Goal: Task Accomplishment & Management: Complete application form

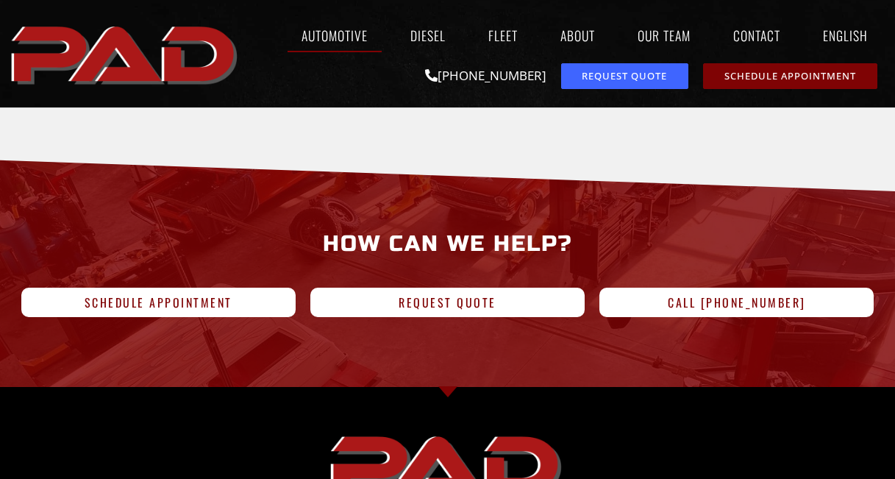
scroll to position [2710, 0]
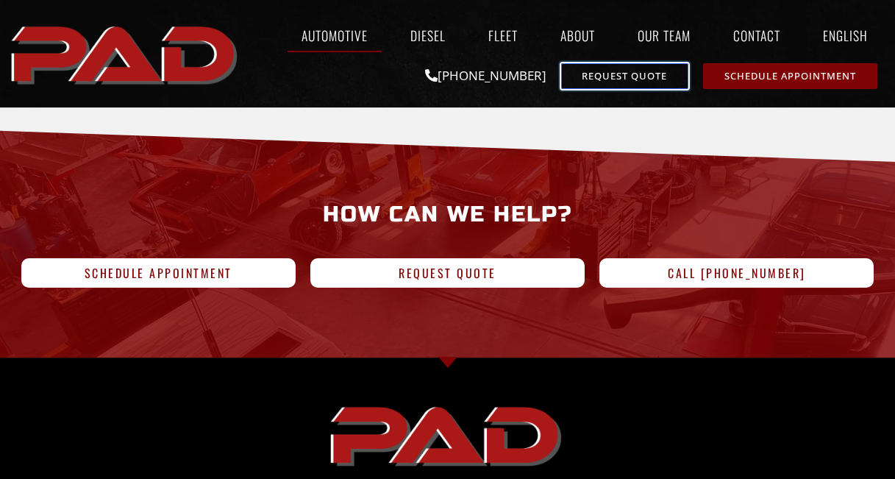
click at [623, 88] on link "Request Quote" at bounding box center [624, 76] width 127 height 26
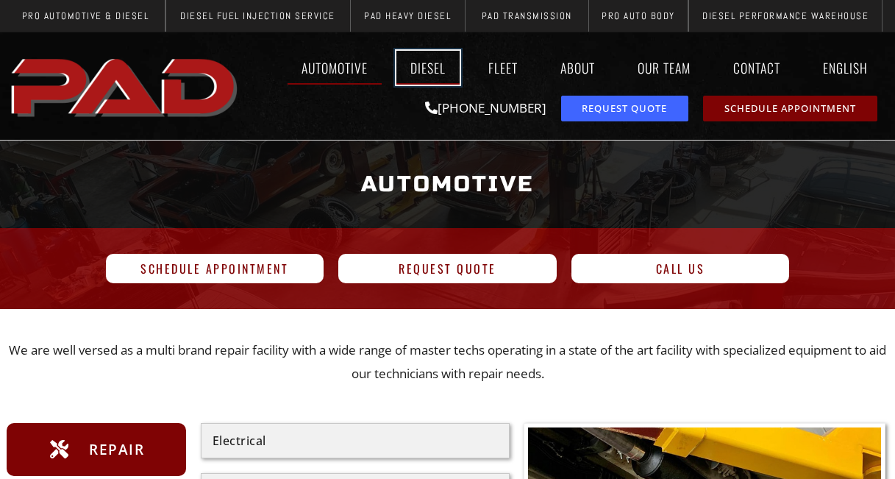
click at [425, 74] on link "Diesel" at bounding box center [427, 68] width 63 height 34
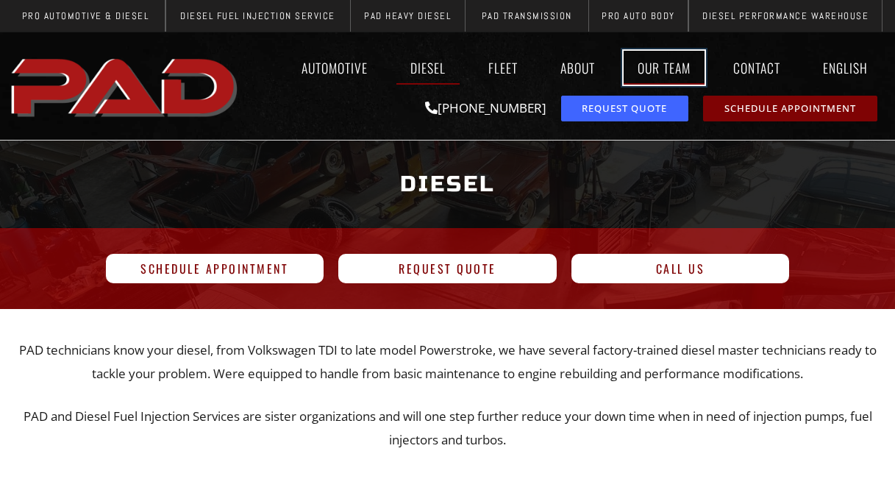
click at [651, 58] on link "Our Team" at bounding box center [663, 68] width 81 height 34
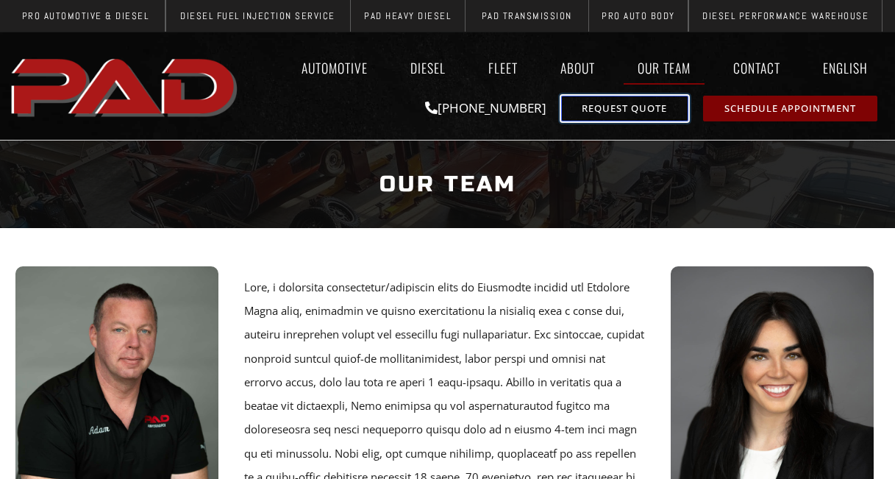
click at [581, 107] on span "Request Quote" at bounding box center [623, 109] width 85 height 10
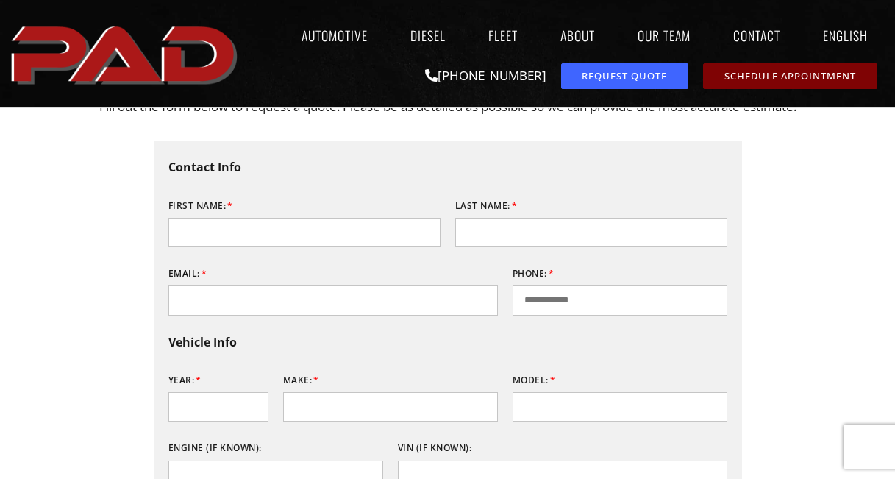
scroll to position [142, 0]
